Goal: Task Accomplishment & Management: Use online tool/utility

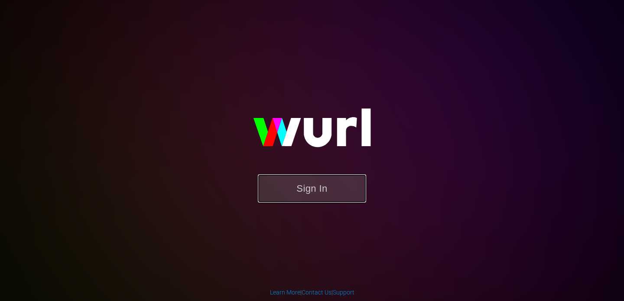
click at [291, 186] on button "Sign In" at bounding box center [312, 188] width 108 height 28
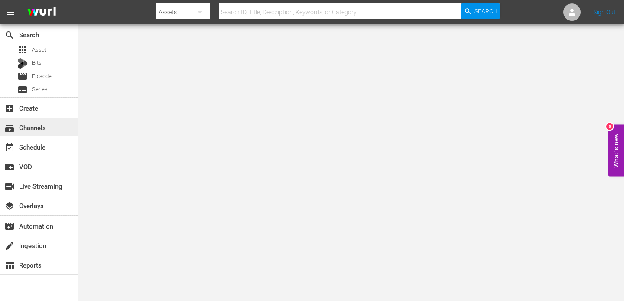
click at [38, 130] on div "subscriptions Channels" at bounding box center [24, 126] width 49 height 8
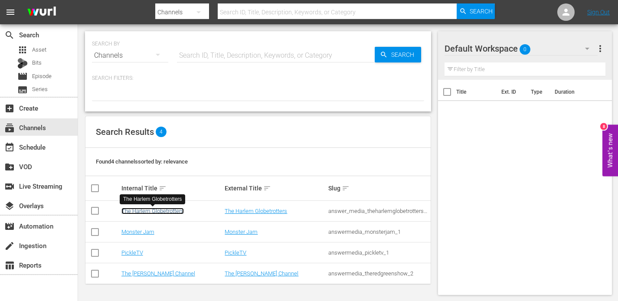
click at [138, 210] on link "The Harlem Globetrotters" at bounding box center [152, 211] width 62 height 7
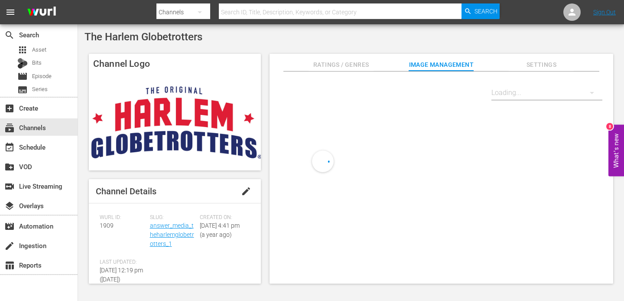
click at [251, 13] on input "text" at bounding box center [340, 12] width 243 height 21
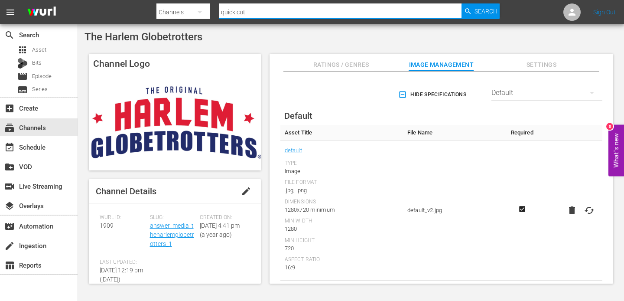
type input "quick cuts"
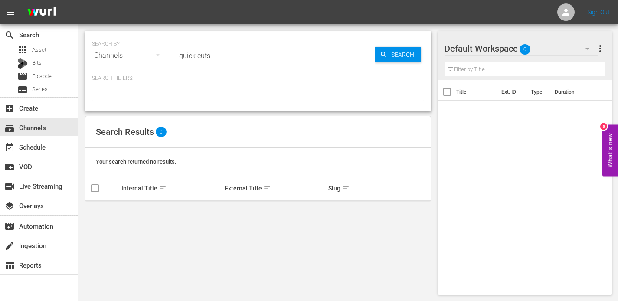
click at [182, 54] on input "quick cuts" at bounding box center [276, 55] width 198 height 21
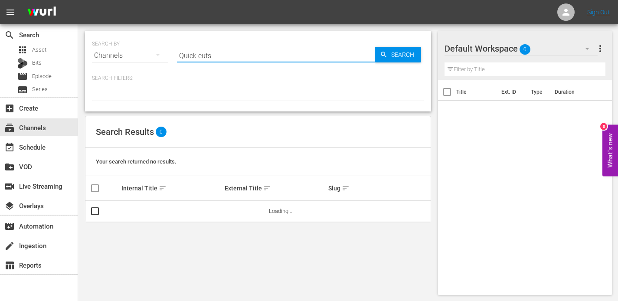
click at [201, 55] on input "Quick cuts" at bounding box center [276, 55] width 198 height 21
type input "Quick Cuts"
click at [394, 57] on span "Search" at bounding box center [404, 55] width 33 height 16
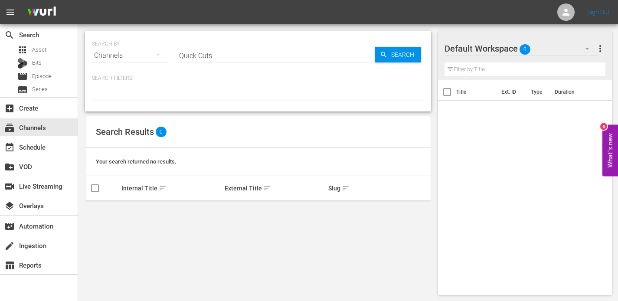
click at [143, 55] on div "Channels" at bounding box center [130, 55] width 76 height 24
click at [143, 55] on div "Channels Series Episodes Bits Assets" at bounding box center [309, 150] width 618 height 301
drag, startPoint x: 223, startPoint y: 55, endPoint x: 176, endPoint y: 52, distance: 46.5
click at [177, 52] on input "Quick Cuts" at bounding box center [276, 55] width 198 height 21
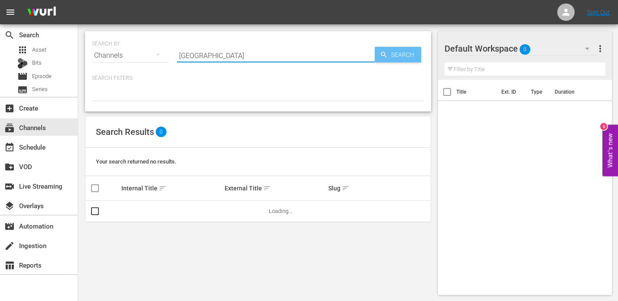
type input "[GEOGRAPHIC_DATA]"
click at [399, 55] on span "Search" at bounding box center [404, 55] width 33 height 16
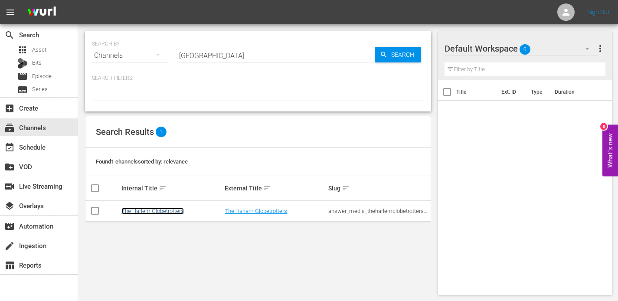
click at [148, 212] on link "The Harlem Globetrotters" at bounding box center [152, 211] width 62 height 7
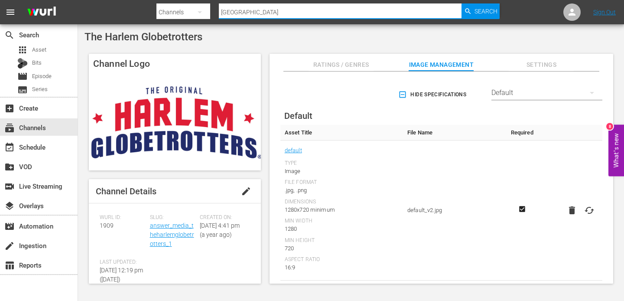
drag, startPoint x: 245, startPoint y: 14, endPoint x: 218, endPoint y: 14, distance: 26.9
click at [219, 14] on input "[GEOGRAPHIC_DATA]" at bounding box center [340, 12] width 243 height 21
type input "Quick Cuts"
click at [33, 146] on div "event_available Schedule" at bounding box center [24, 146] width 49 height 8
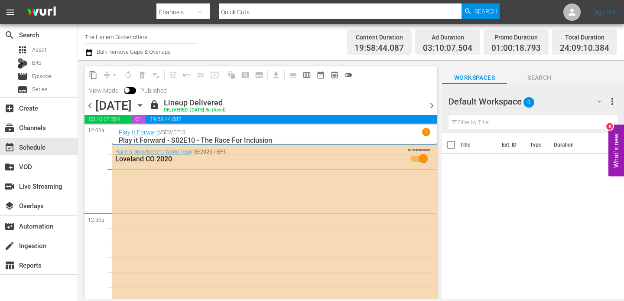
click at [433, 91] on div "content_copy compress arrow_drop_down autorenew_outlined delete_forever_outline…" at bounding box center [261, 82] width 353 height 32
click at [429, 106] on span "chevron_right" at bounding box center [432, 105] width 11 height 11
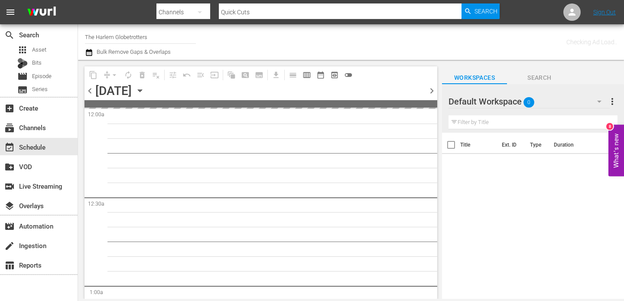
click at [429, 107] on span at bounding box center [261, 103] width 353 height 7
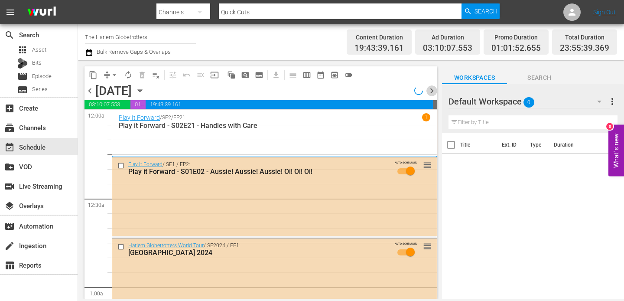
click at [433, 88] on span "chevron_right" at bounding box center [432, 90] width 11 height 11
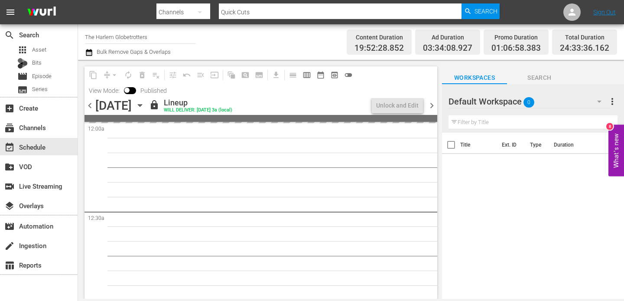
click at [433, 88] on div "content_copy compress arrow_drop_down autorenew_outlined delete_forever_outline…" at bounding box center [261, 82] width 353 height 32
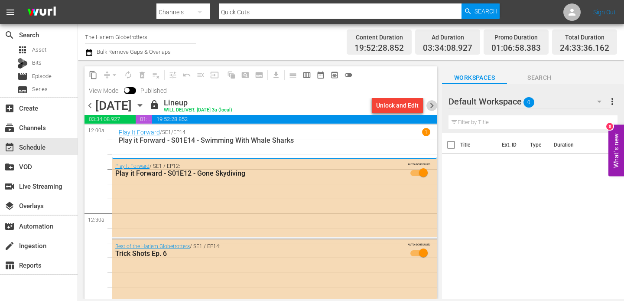
click at [431, 104] on span "chevron_right" at bounding box center [432, 105] width 11 height 11
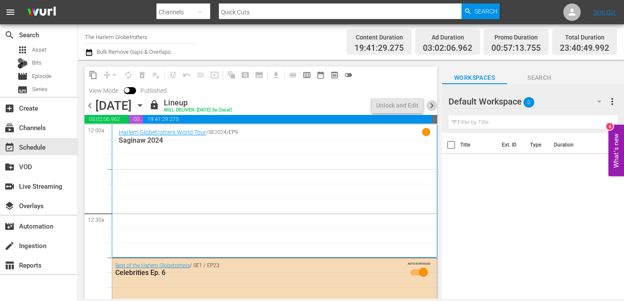
click at [431, 104] on span "chevron_right" at bounding box center [432, 105] width 11 height 11
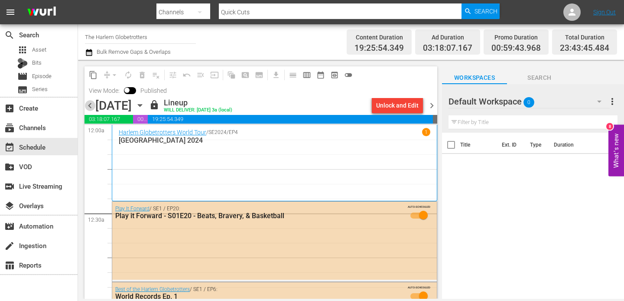
click at [91, 105] on span "chevron_left" at bounding box center [90, 105] width 11 height 11
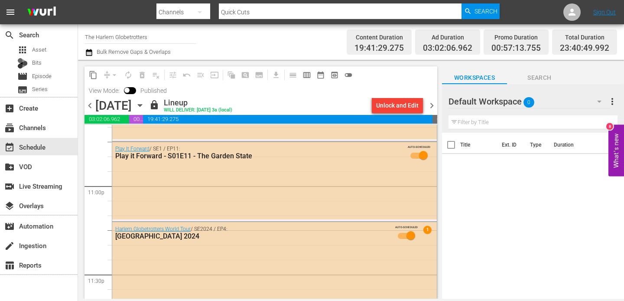
scroll to position [4147, 0]
